Goal: Transaction & Acquisition: Purchase product/service

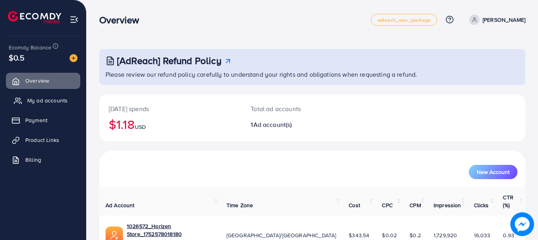
click at [50, 101] on span "My ad accounts" at bounding box center [47, 100] width 40 height 8
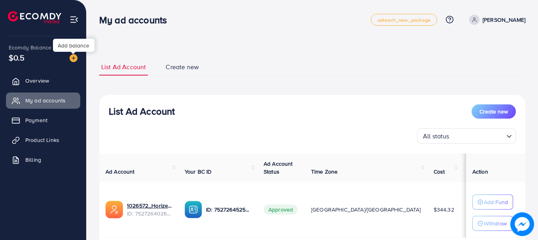
click at [72, 55] on img at bounding box center [74, 58] width 8 height 8
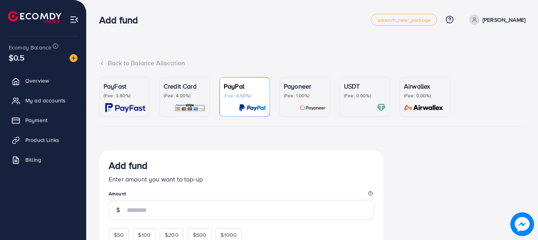
click at [141, 95] on p "(Fee: 3.60%)" at bounding box center [125, 95] width 42 height 6
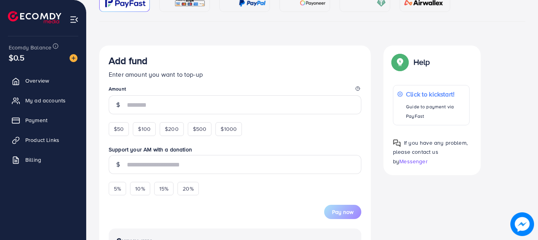
scroll to position [111, 0]
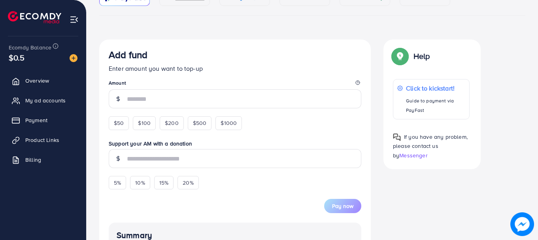
click at [124, 55] on h3 "Add fund" at bounding box center [128, 54] width 39 height 11
click at [135, 56] on h3 "Add fund" at bounding box center [128, 54] width 39 height 11
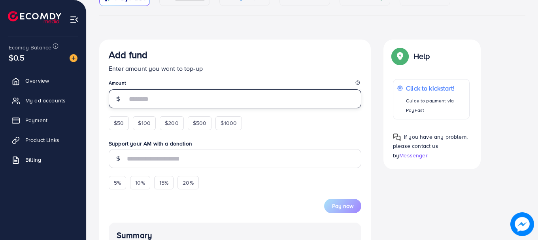
click at [131, 107] on input "number" at bounding box center [244, 98] width 234 height 19
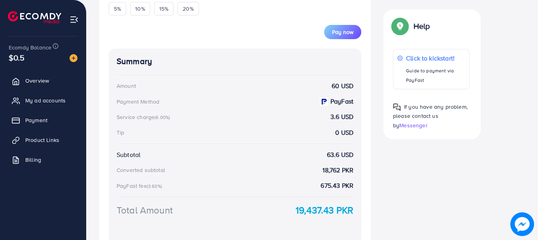
scroll to position [307, 0]
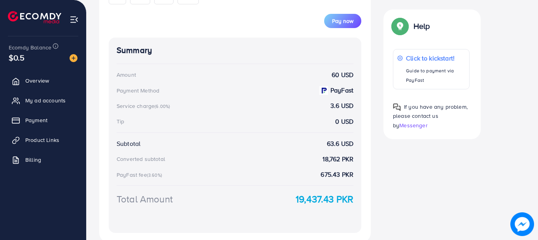
type input "**"
click at [156, 85] on div "Summary Amount 60 USD Payment Method PayFast Service charge (6.00%) 3.6 USD Tip…" at bounding box center [235, 135] width 253 height 195
click at [152, 102] on div "Service charge (6.00%)" at bounding box center [145, 106] width 56 height 8
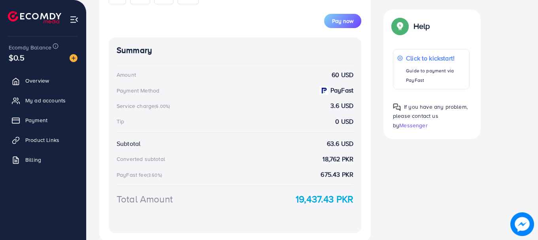
click at [152, 102] on div "Service charge (6.00%)" at bounding box center [145, 106] width 56 height 8
click at [118, 121] on div "Tip" at bounding box center [121, 121] width 8 height 8
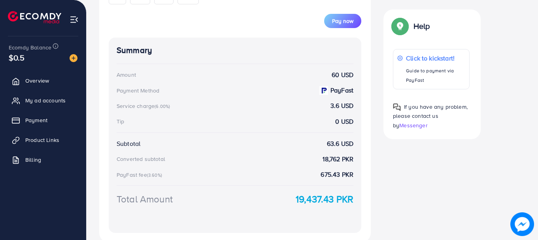
click at [125, 140] on div "Subtotal" at bounding box center [129, 143] width 24 height 9
click at [142, 160] on div "Converted subtotal" at bounding box center [141, 159] width 49 height 8
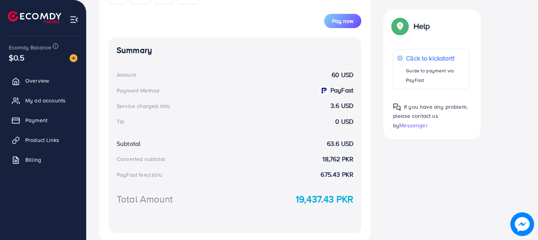
click at [153, 182] on div "Summary Amount 60 USD Payment Method PayFast Service charge (6.00%) 3.6 USD Tip…" at bounding box center [235, 135] width 253 height 195
drag, startPoint x: 153, startPoint y: 182, endPoint x: 150, endPoint y: 174, distance: 8.7
click at [150, 174] on div "Summary Amount 60 USD Payment Method PayFast Service charge (6.00%) 3.6 USD Tip…" at bounding box center [235, 135] width 253 height 195
click at [150, 174] on small "(3.60%)" at bounding box center [154, 175] width 15 height 6
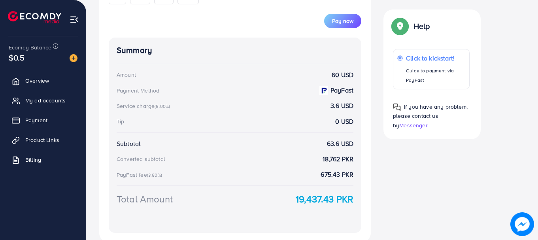
click at [150, 174] on small "(3.60%)" at bounding box center [154, 175] width 15 height 6
click at [161, 199] on div "Total Amount" at bounding box center [145, 199] width 56 height 14
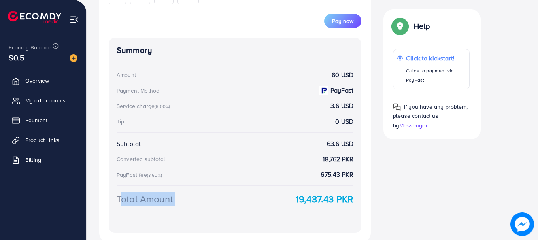
click at [161, 199] on div "Total Amount" at bounding box center [145, 199] width 56 height 14
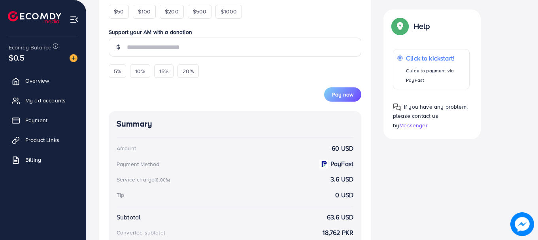
scroll to position [240, 0]
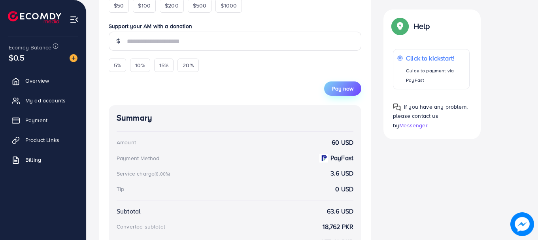
click at [343, 89] on span "Pay now" at bounding box center [342, 89] width 21 height 8
